Goal: Information Seeking & Learning: Learn about a topic

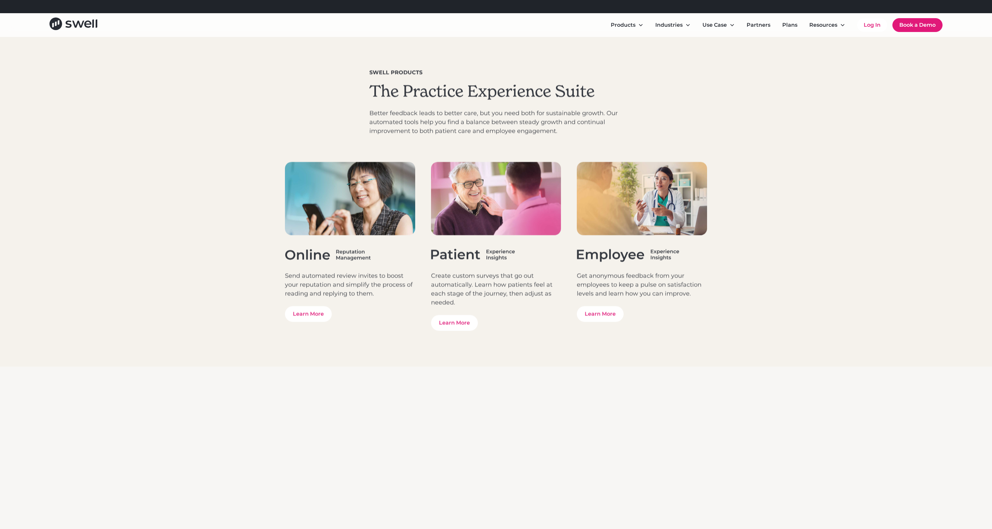
scroll to position [2236, 0]
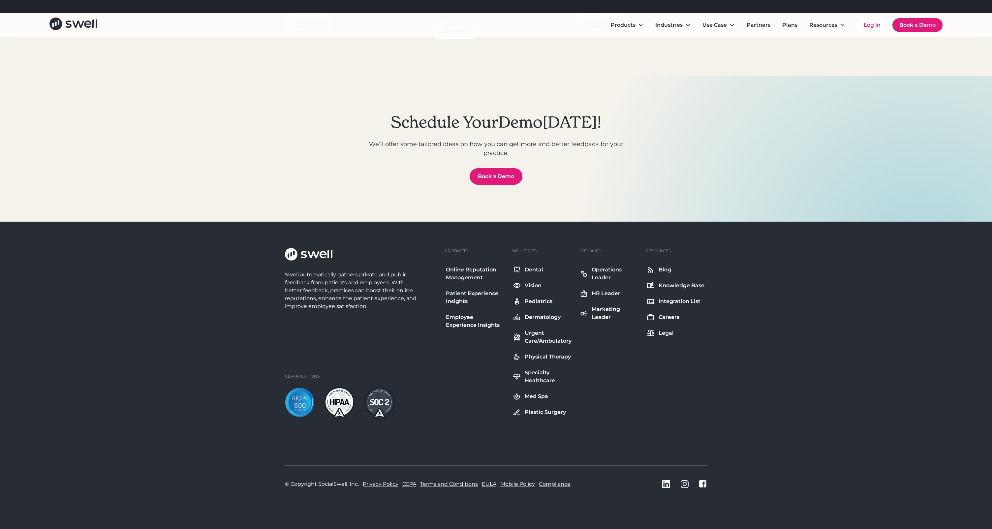
click at [668, 316] on div "Careers" at bounding box center [669, 317] width 21 height 8
click at [456, 317] on div "Employee Experience Insights" at bounding box center [475, 321] width 59 height 16
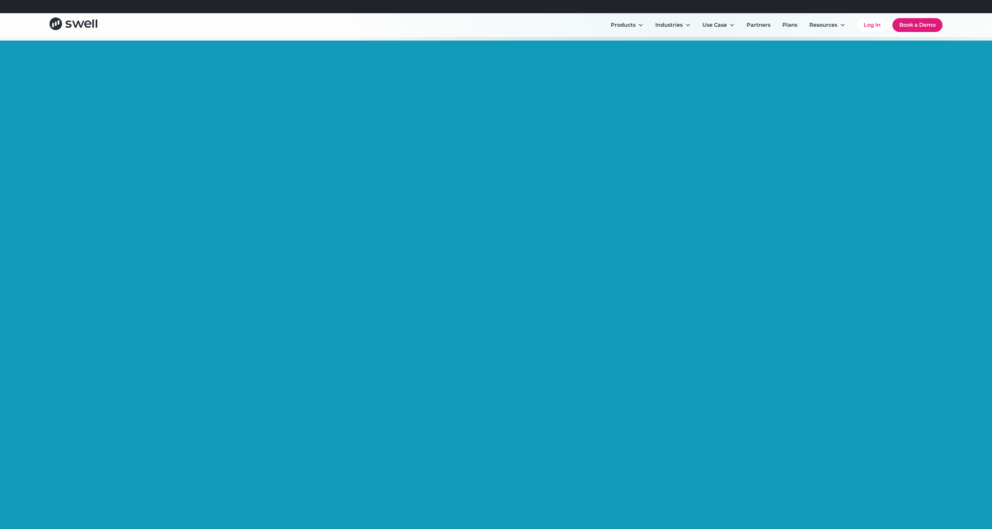
scroll to position [298, 0]
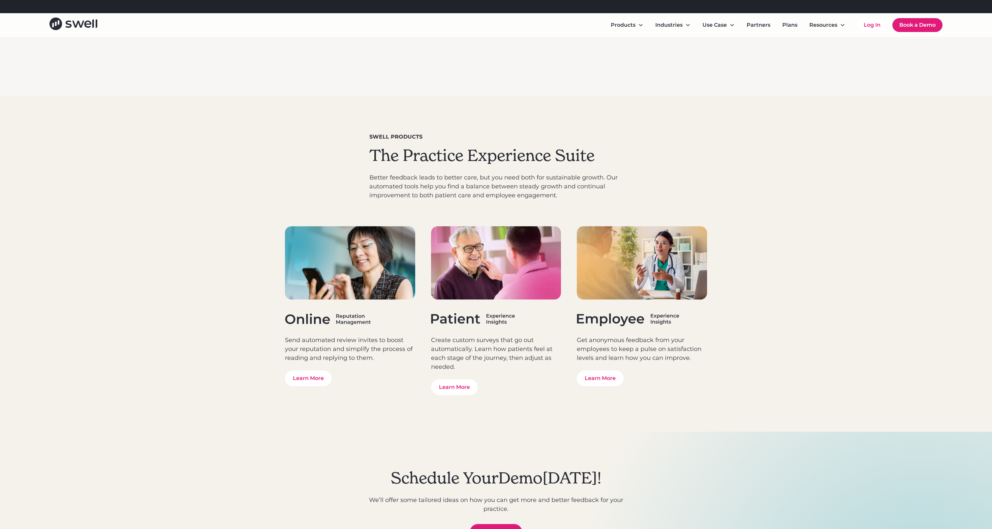
scroll to position [1880, 0]
click at [592, 381] on link "Learn More" at bounding box center [600, 378] width 47 height 16
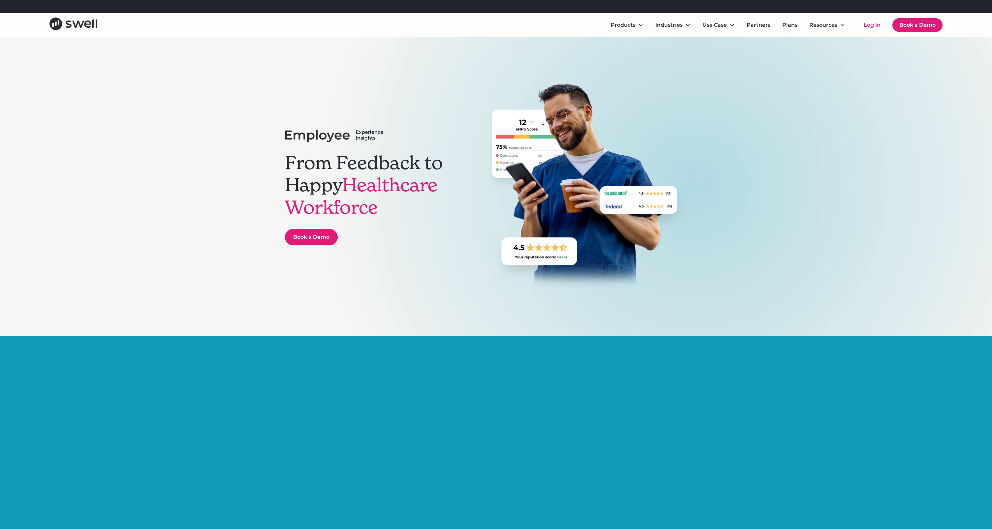
scroll to position [1, 0]
